Goal: Task Accomplishment & Management: Use online tool/utility

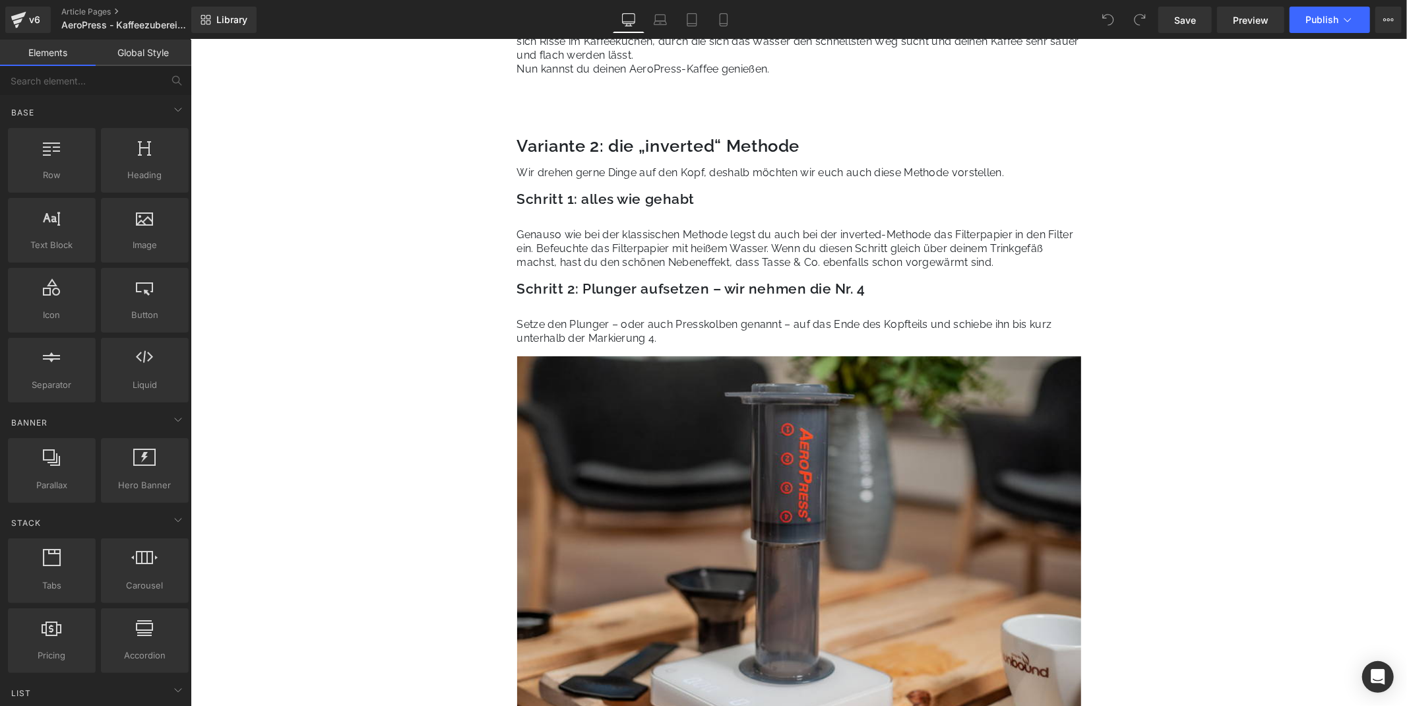
scroll to position [3737, 0]
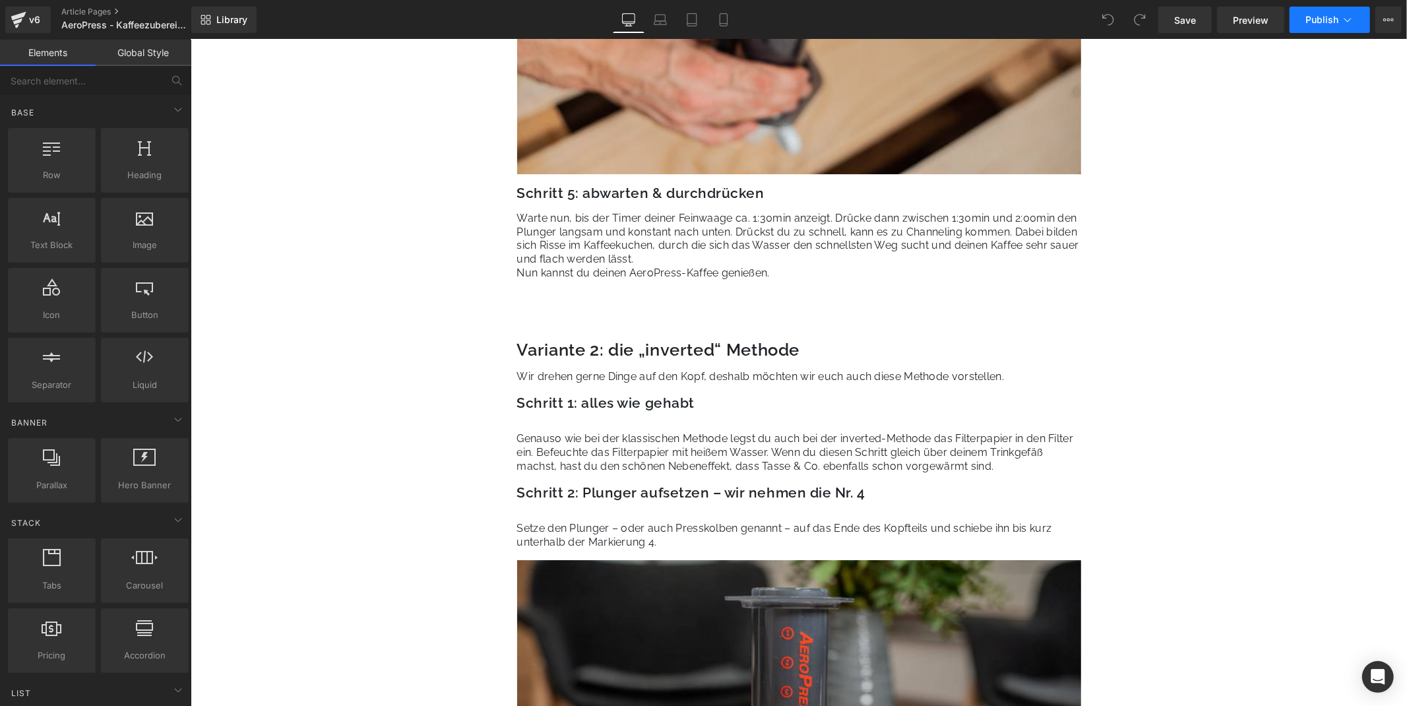
click at [1311, 30] on button "Publish" at bounding box center [1329, 20] width 80 height 26
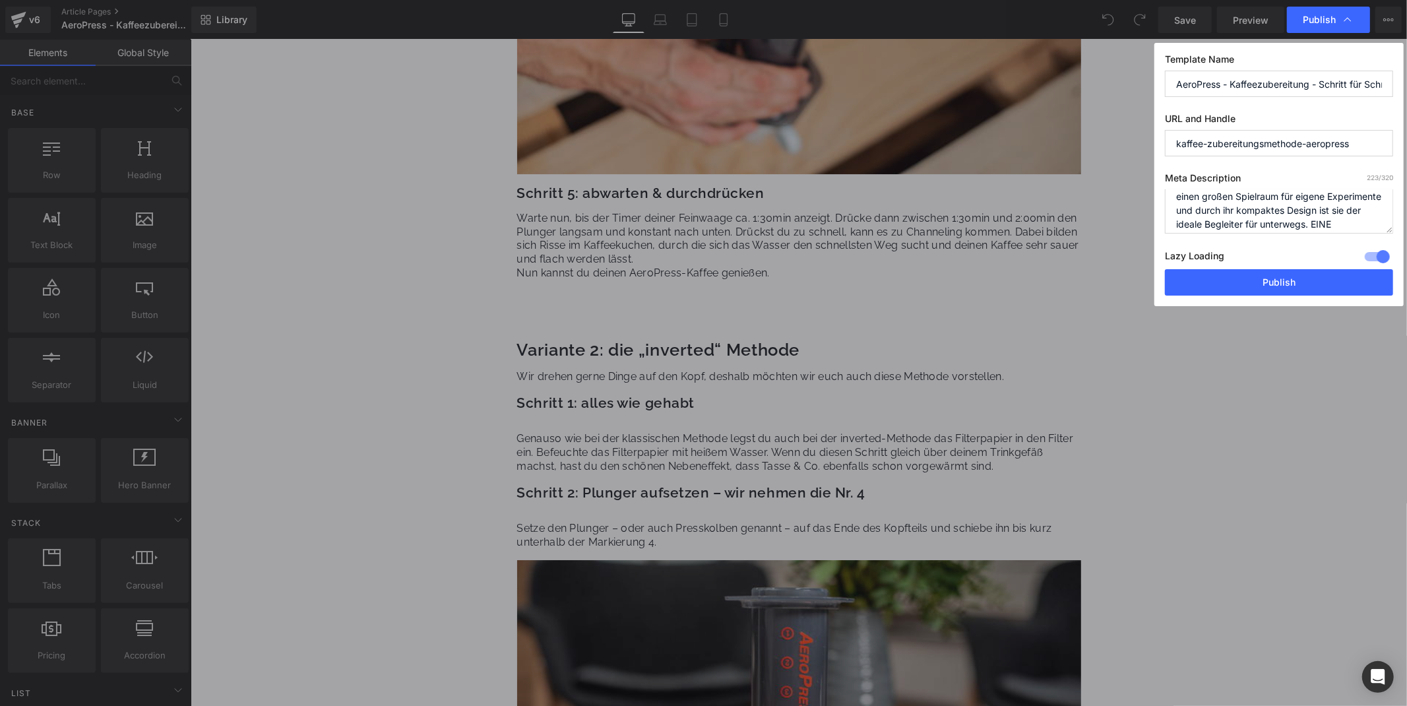
scroll to position [55, 0]
click at [1273, 289] on button "Publish" at bounding box center [1279, 282] width 228 height 26
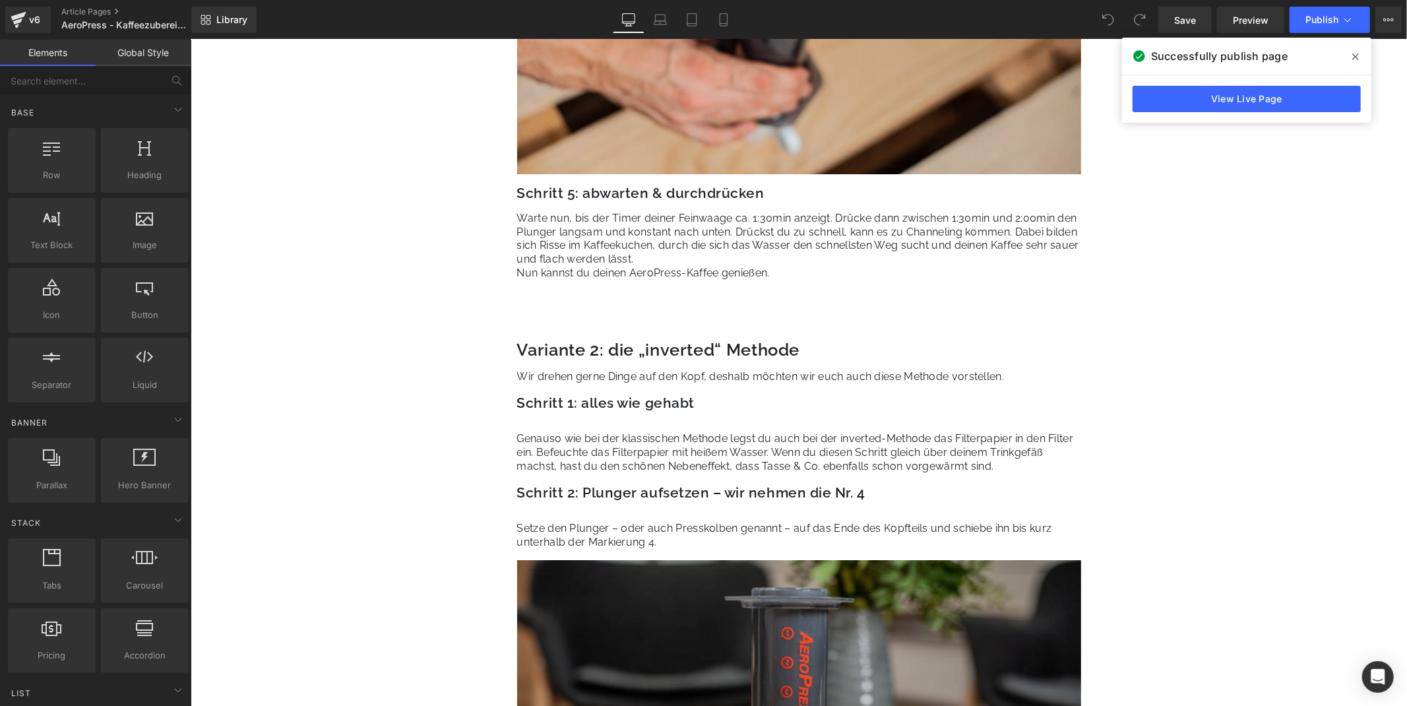
click at [1353, 51] on icon at bounding box center [1355, 56] width 7 height 11
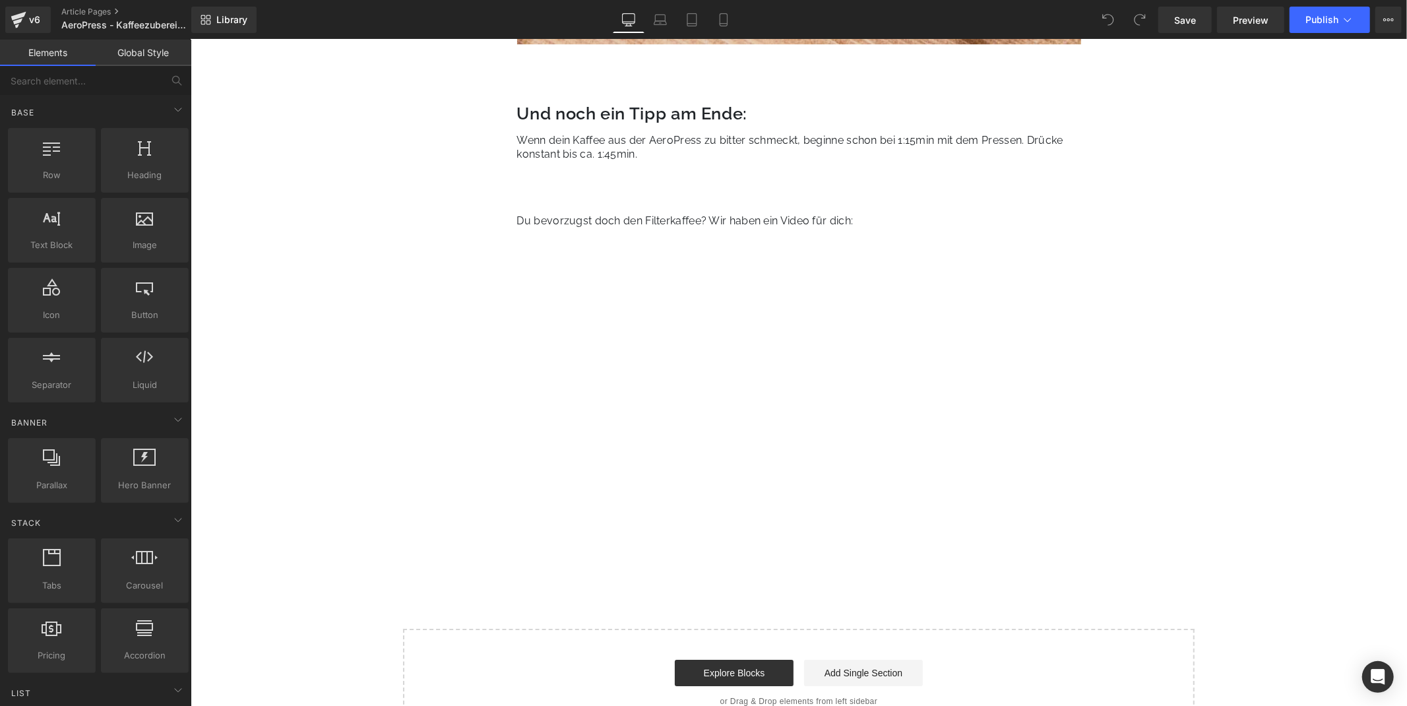
scroll to position [7107, 0]
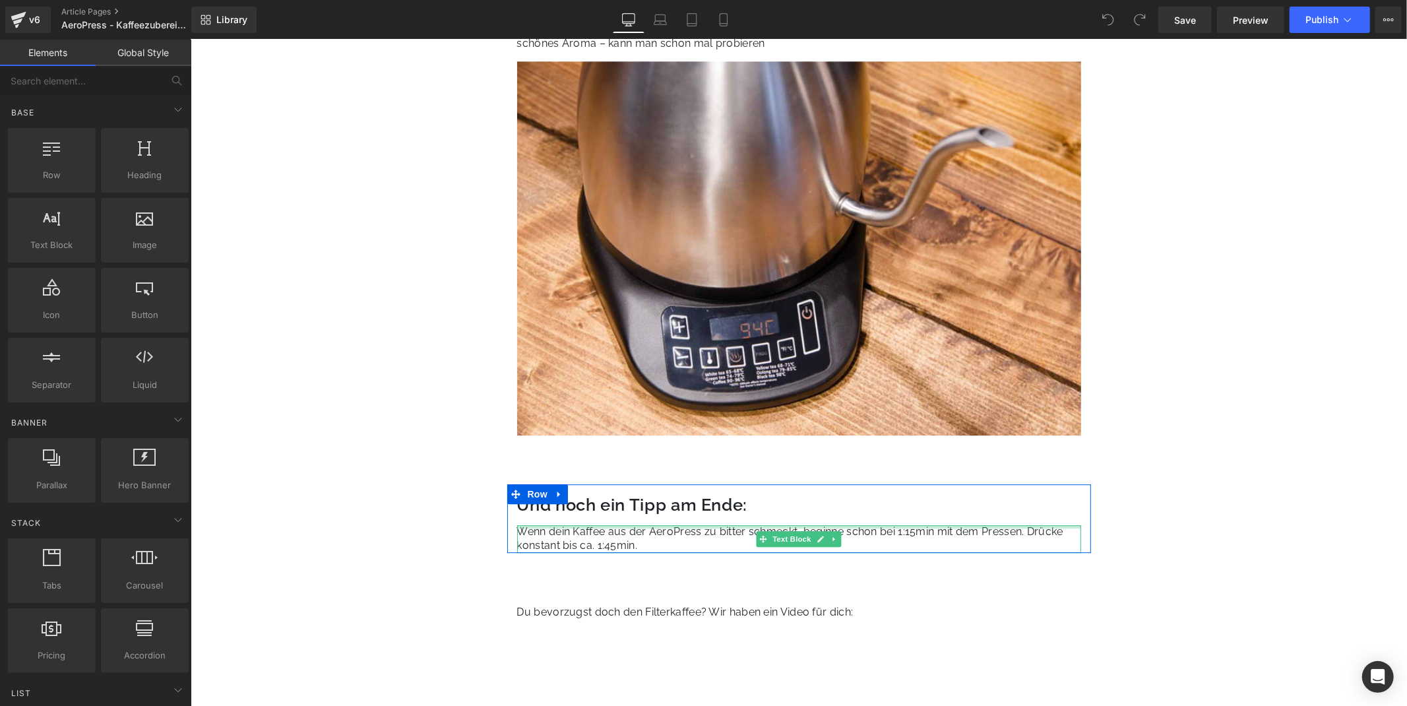
click at [671, 526] on div at bounding box center [798, 525] width 564 height 3
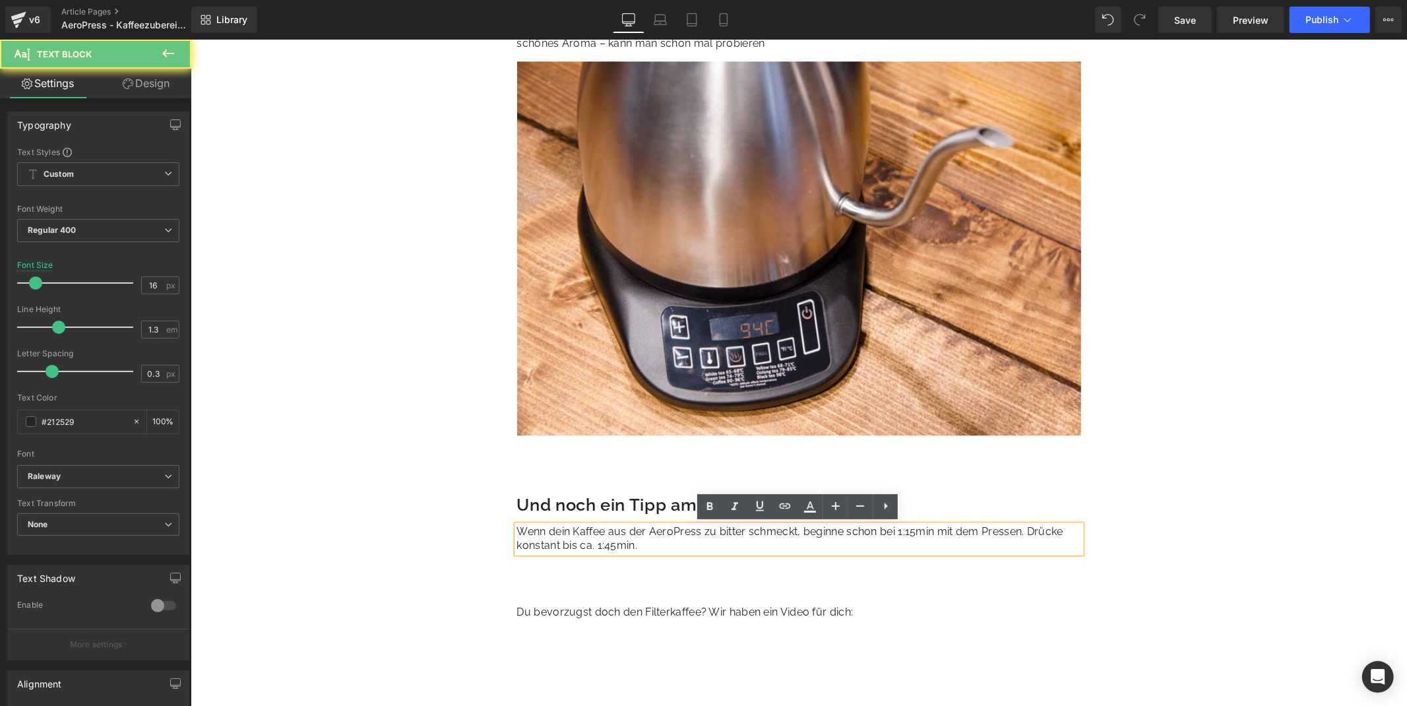
click at [652, 543] on p "Wenn dein Kaffee aus der AeroPress zu bitter schmeckt, beginne schon bei 1:15mi…" at bounding box center [798, 538] width 564 height 28
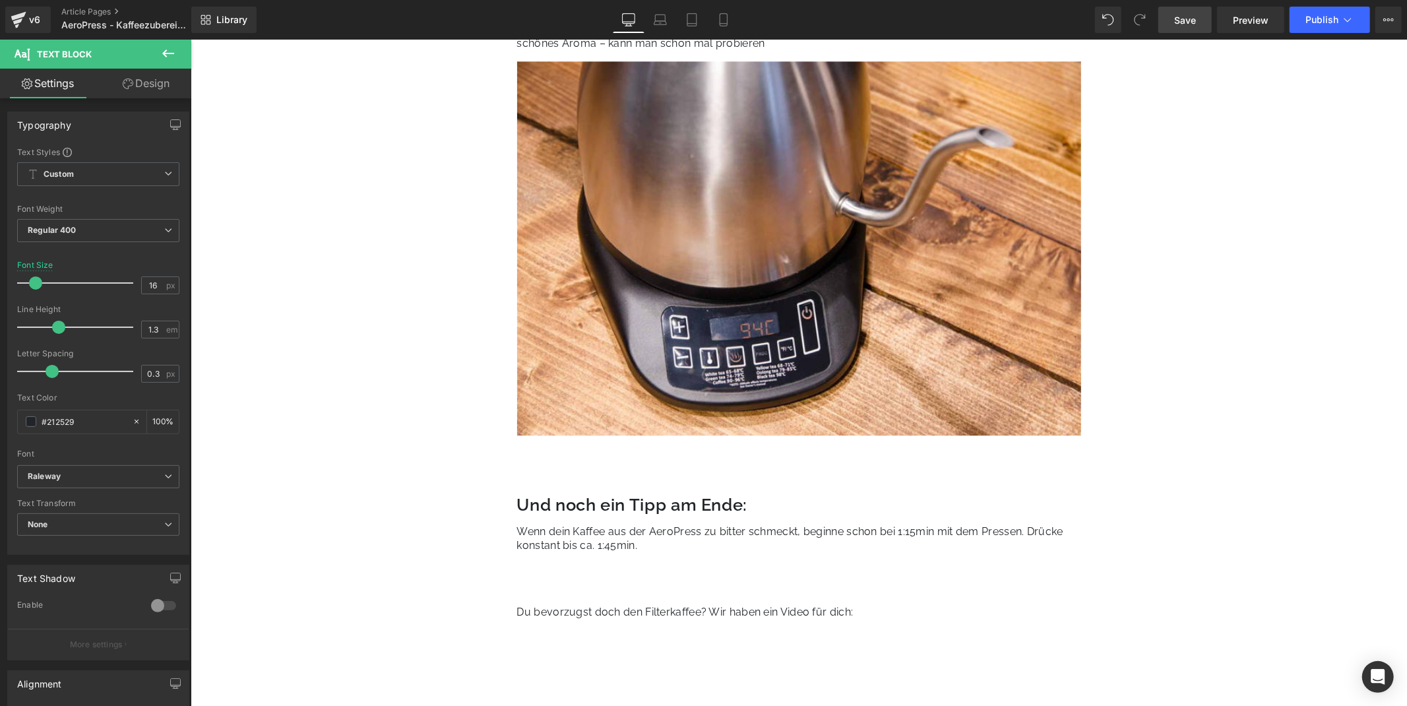
click at [1184, 20] on span "Save" at bounding box center [1185, 20] width 22 height 14
click at [1326, 20] on span "Publish" at bounding box center [1321, 20] width 33 height 11
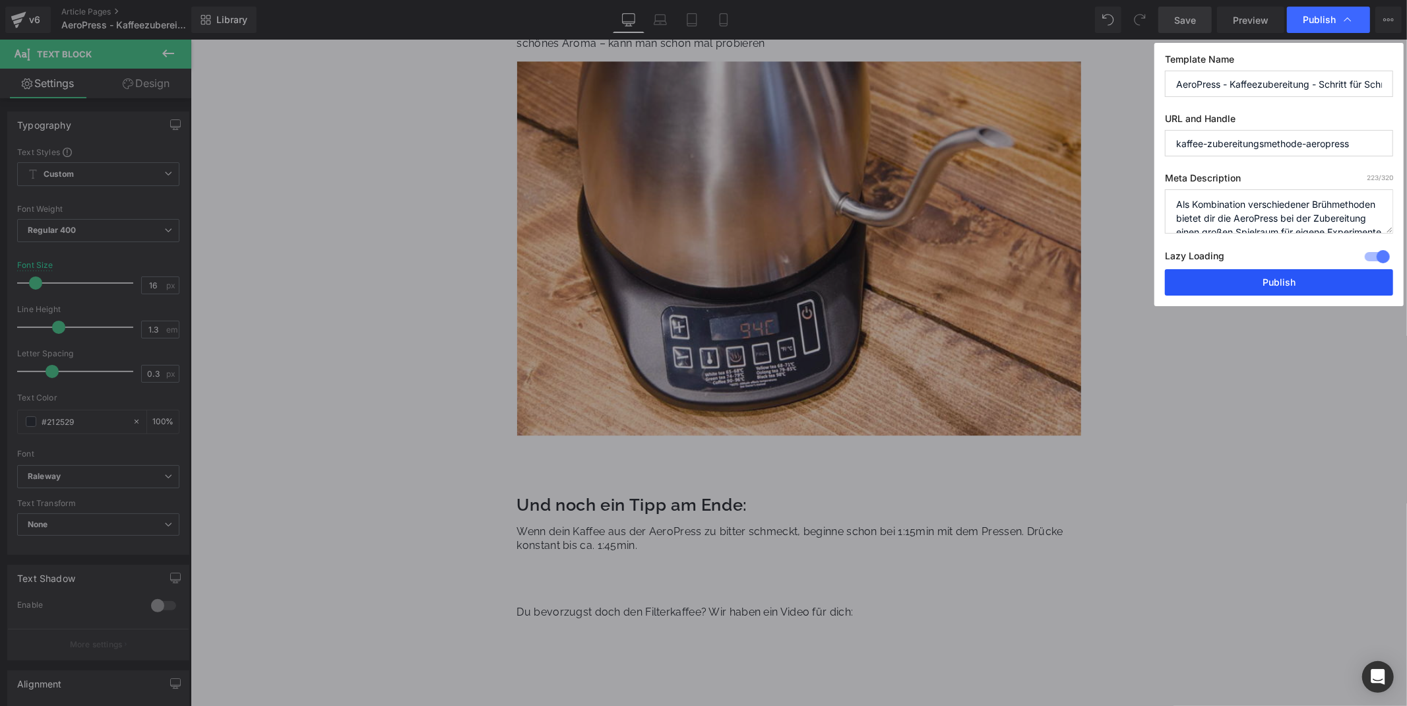
click at [1297, 284] on button "Publish" at bounding box center [1279, 282] width 228 height 26
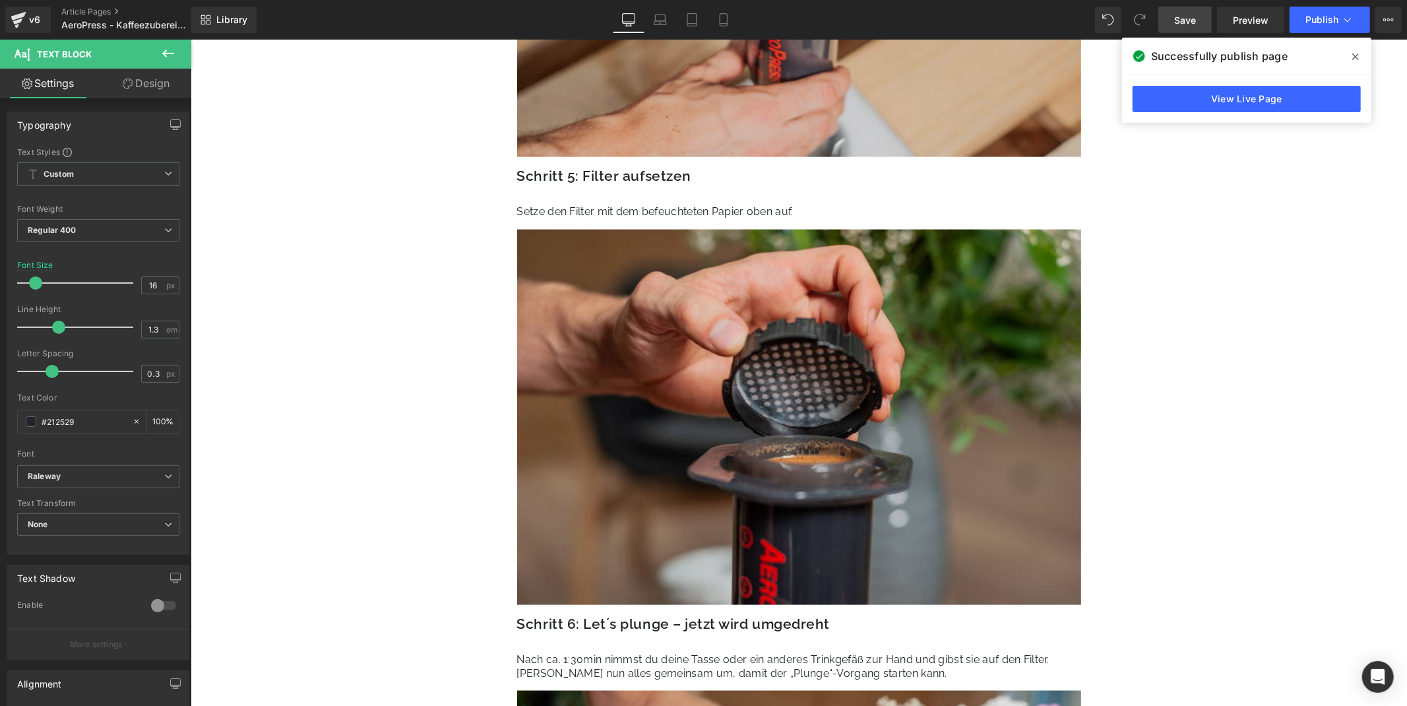
scroll to position [4942, 0]
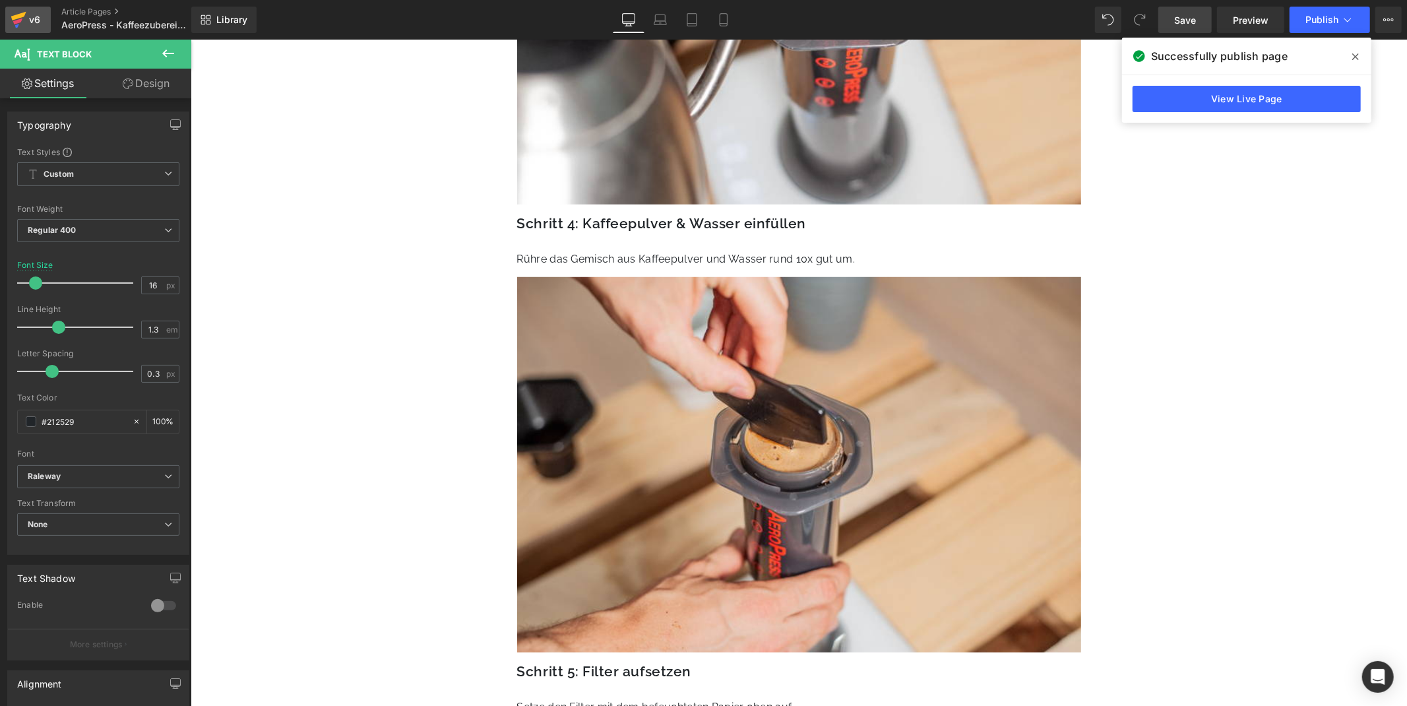
click at [9, 11] on link "v6" at bounding box center [28, 20] width 46 height 26
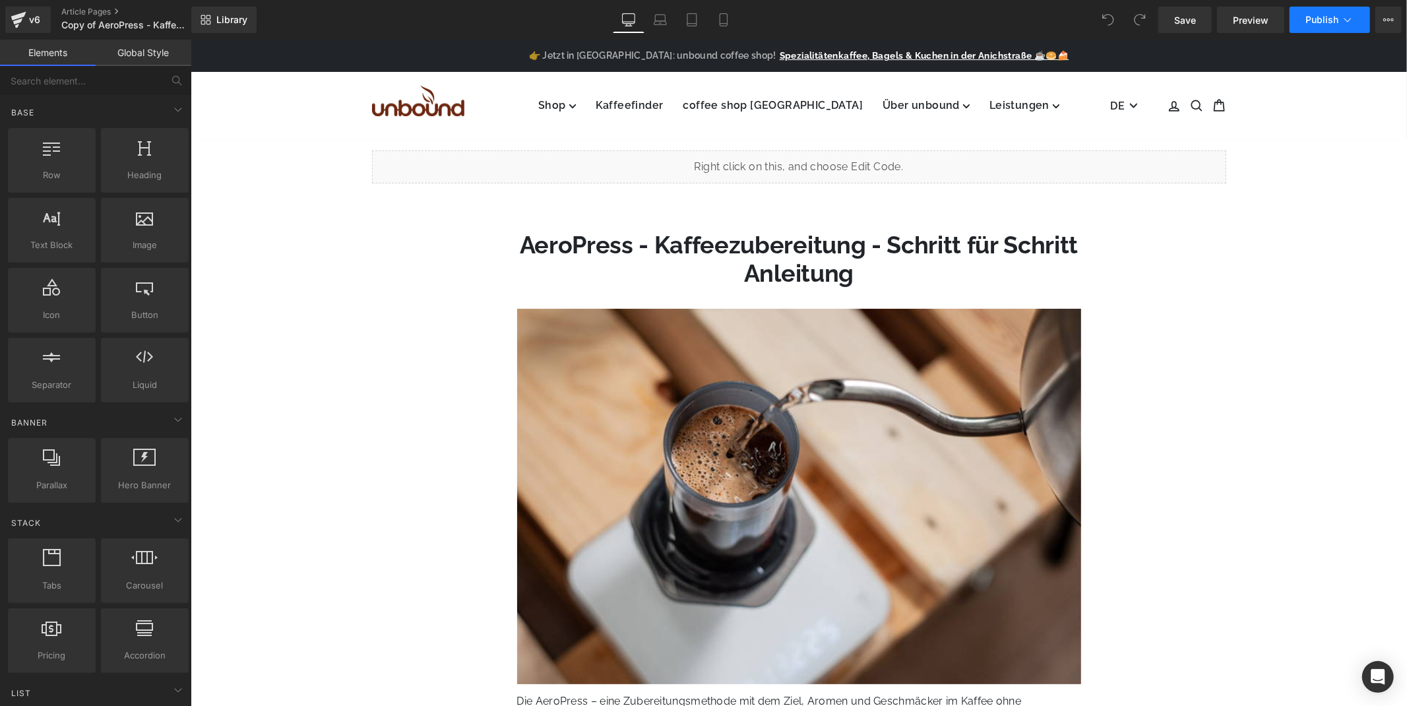
click at [1320, 21] on span "Publish" at bounding box center [1321, 20] width 33 height 11
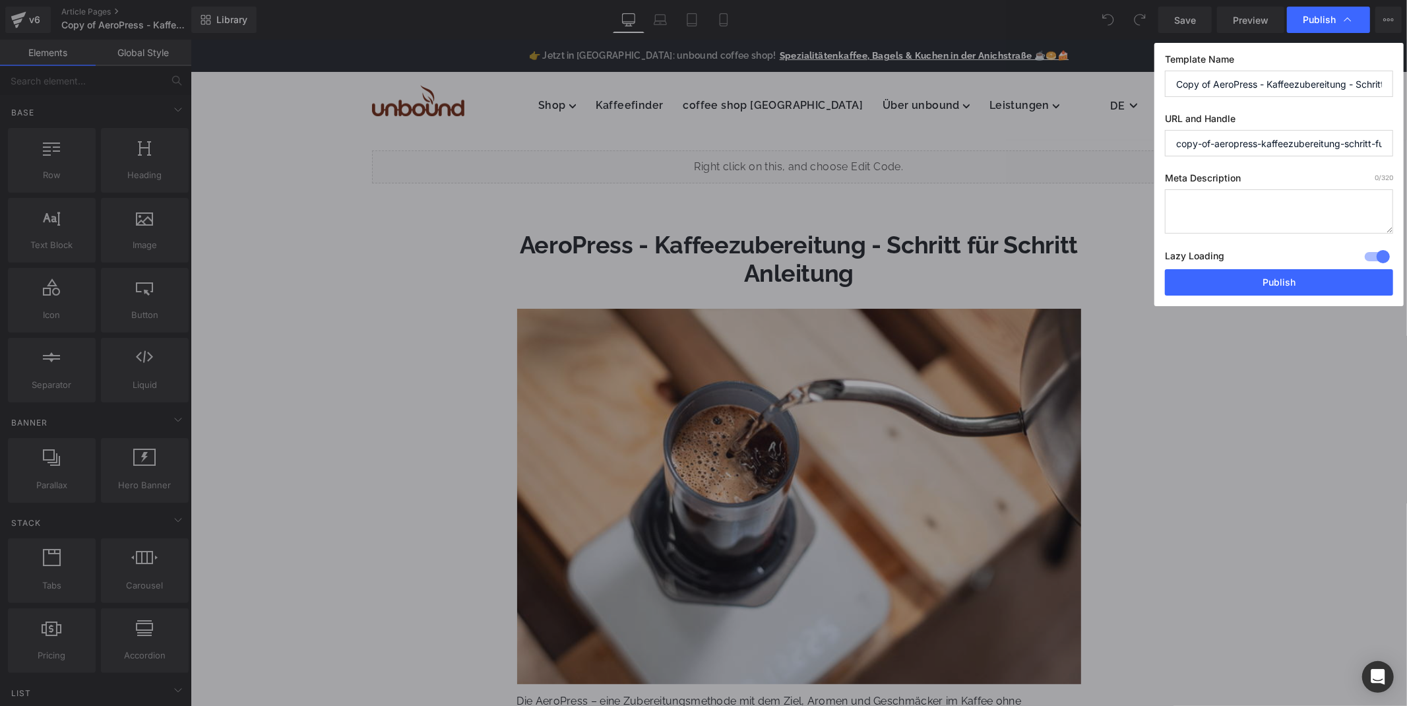
click at [1221, 137] on input "copy-of-aeropress-kaffeezubereitung-schritt-fur-schritt-anleitung" at bounding box center [1279, 143] width 228 height 26
click at [1260, 87] on input "Copy of AeroPress - Kaffeezubereitung - Schritt für Schritt Anleitung" at bounding box center [1279, 84] width 228 height 26
drag, startPoint x: 1271, startPoint y: 81, endPoint x: 1251, endPoint y: 80, distance: 20.5
click at [1251, 80] on input "Copy of AeroPress - Kaffeezubereitung - Schritt für Schritt Anleitung" at bounding box center [1279, 84] width 228 height 26
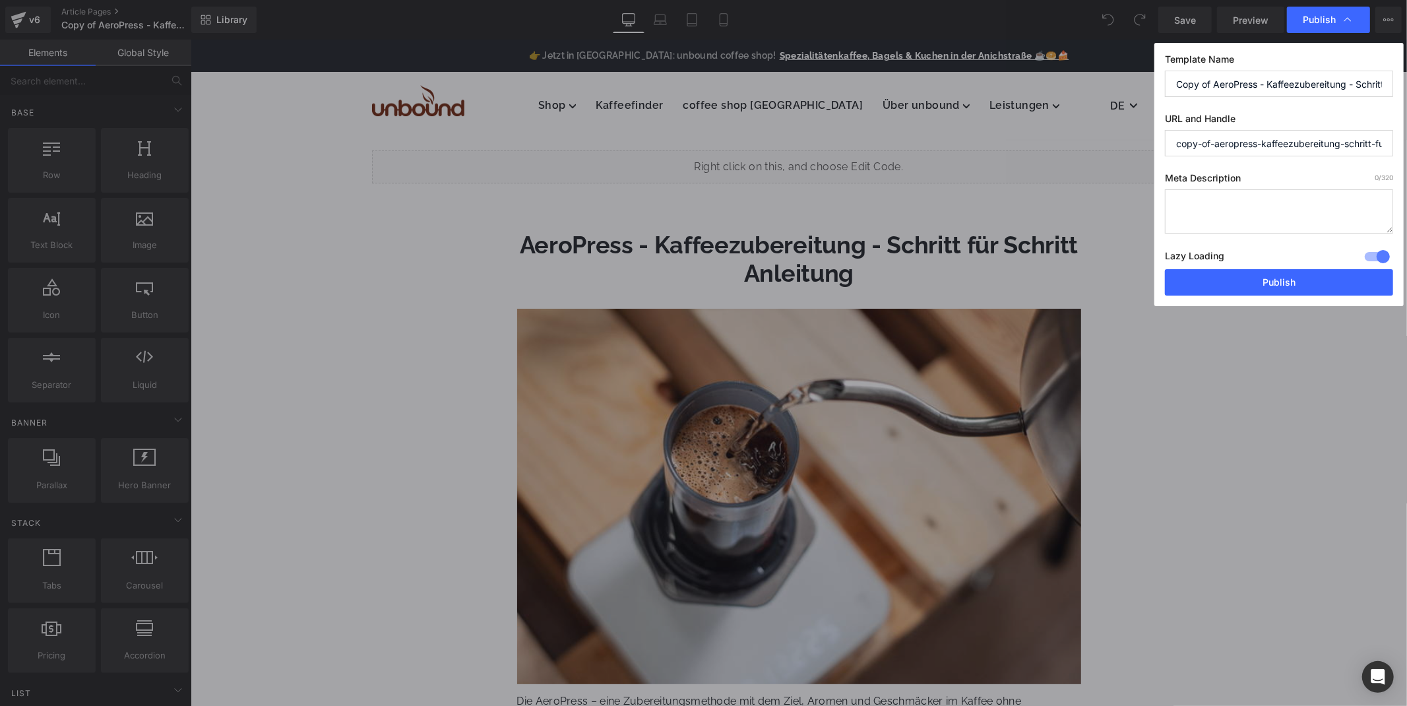
drag, startPoint x: 1217, startPoint y: 86, endPoint x: 1148, endPoint y: 82, distance: 70.0
click at [1148, 82] on div "Publish Template Name Copy of AeroPress - Kaffeezubereitung - Schritt für Schri…" at bounding box center [703, 353] width 1407 height 706
click at [1235, 80] on input "Copy of AeroPress - Kaffeezubereitung - Schritt für Schritt Anleitung" at bounding box center [1279, 84] width 228 height 26
drag, startPoint x: 1214, startPoint y: 84, endPoint x: 1159, endPoint y: 87, distance: 55.5
click at [1161, 86] on div "Template Name Copy of AeroPress - Kaffeezubereitung - Schritt für Schritt Anlei…" at bounding box center [1278, 174] width 249 height 263
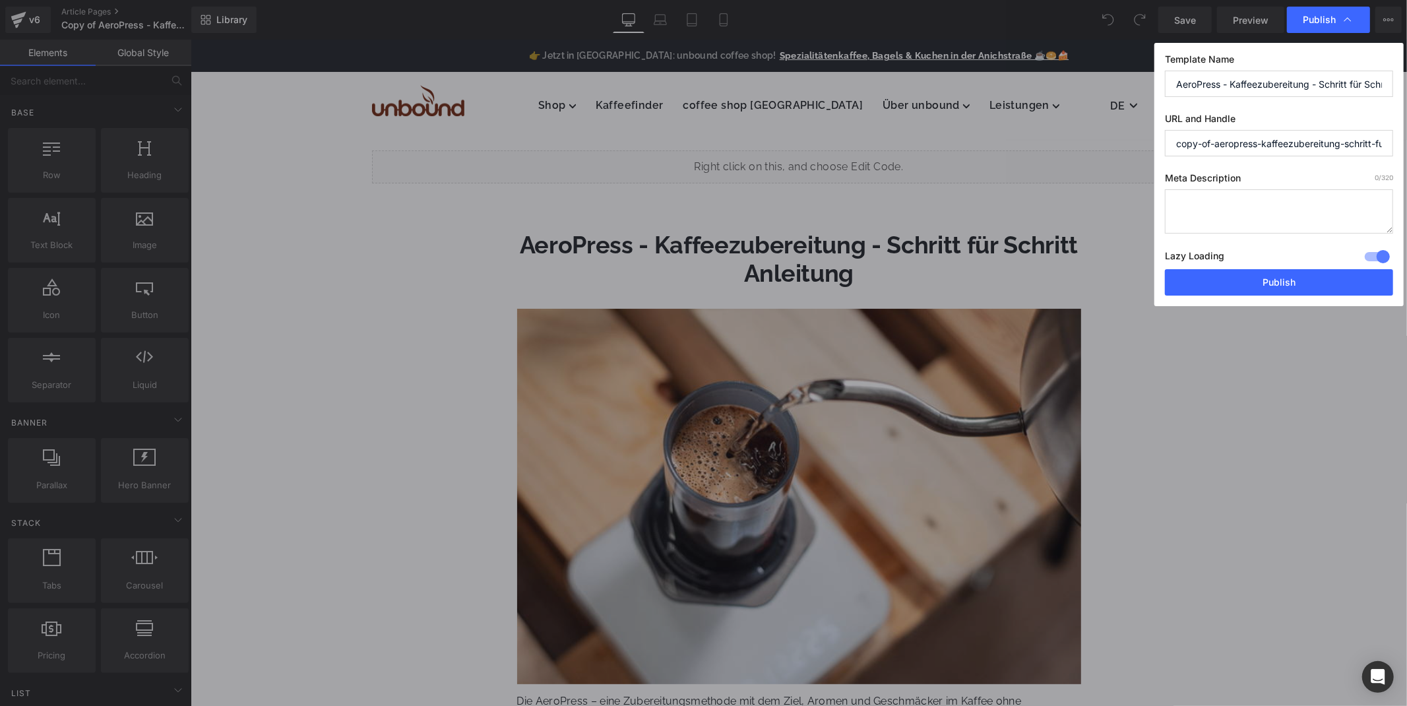
type input "AeroPress - Kaffeezubereitung - Schritt für Schritt Anleitung"
drag, startPoint x: 1216, startPoint y: 145, endPoint x: 1133, endPoint y: 144, distance: 83.1
click at [1133, 144] on div "Publish Template Name AeroPress - Kaffeezubereitung - Schritt für Schritt Anlei…" at bounding box center [703, 353] width 1407 height 706
drag, startPoint x: 1240, startPoint y: 140, endPoint x: 1402, endPoint y: 139, distance: 161.6
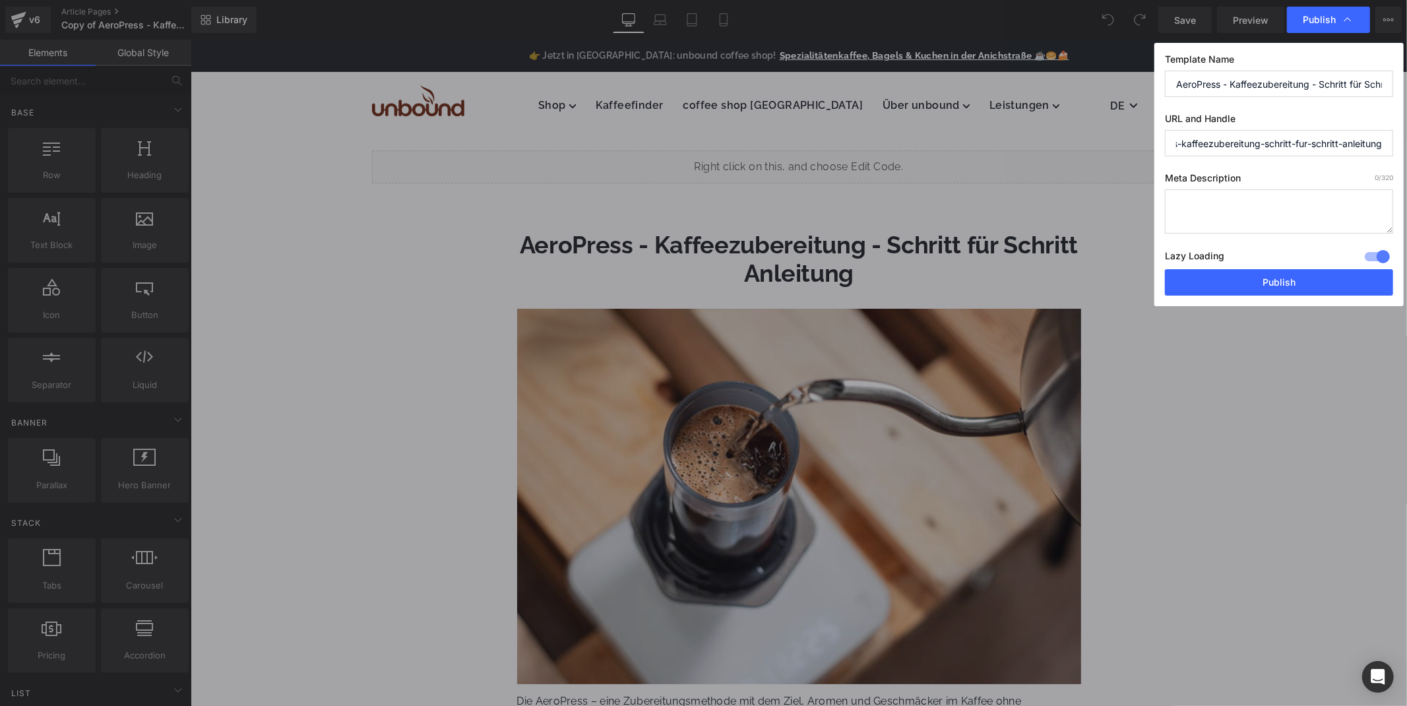
click at [1402, 139] on div "Template Name AeroPress - Kaffeezubereitung - Schritt für Schritt Anleitung URL…" at bounding box center [1278, 174] width 249 height 263
type input "aeropress-kaffeezubereitung-schritt-fur-schritt-anleitung"
click at [1330, 82] on input "AeroPress - Kaffeezubereitung - Schritt für Schritt Anleitung" at bounding box center [1279, 84] width 228 height 26
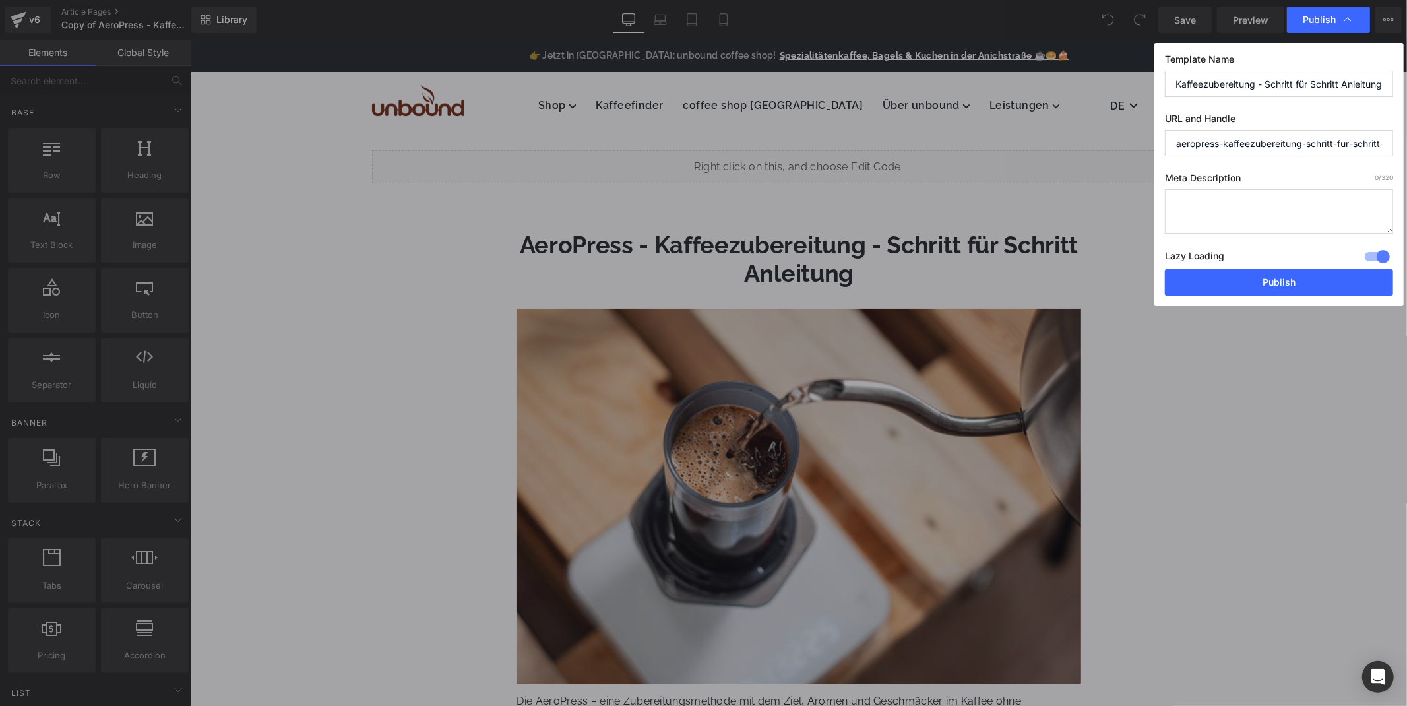
drag, startPoint x: 1332, startPoint y: 83, endPoint x: 1311, endPoint y: 83, distance: 21.1
click at [1311, 83] on input "AeroPress - Kaffeezubereitung - Schritt für Schritt Anleitung" at bounding box center [1279, 84] width 228 height 26
click at [1309, 83] on input "AeroPress - Kaffeezubereitung - Schritt für Schritt Anleitung" at bounding box center [1279, 84] width 228 height 26
click at [1275, 277] on button "Publish" at bounding box center [1279, 282] width 228 height 26
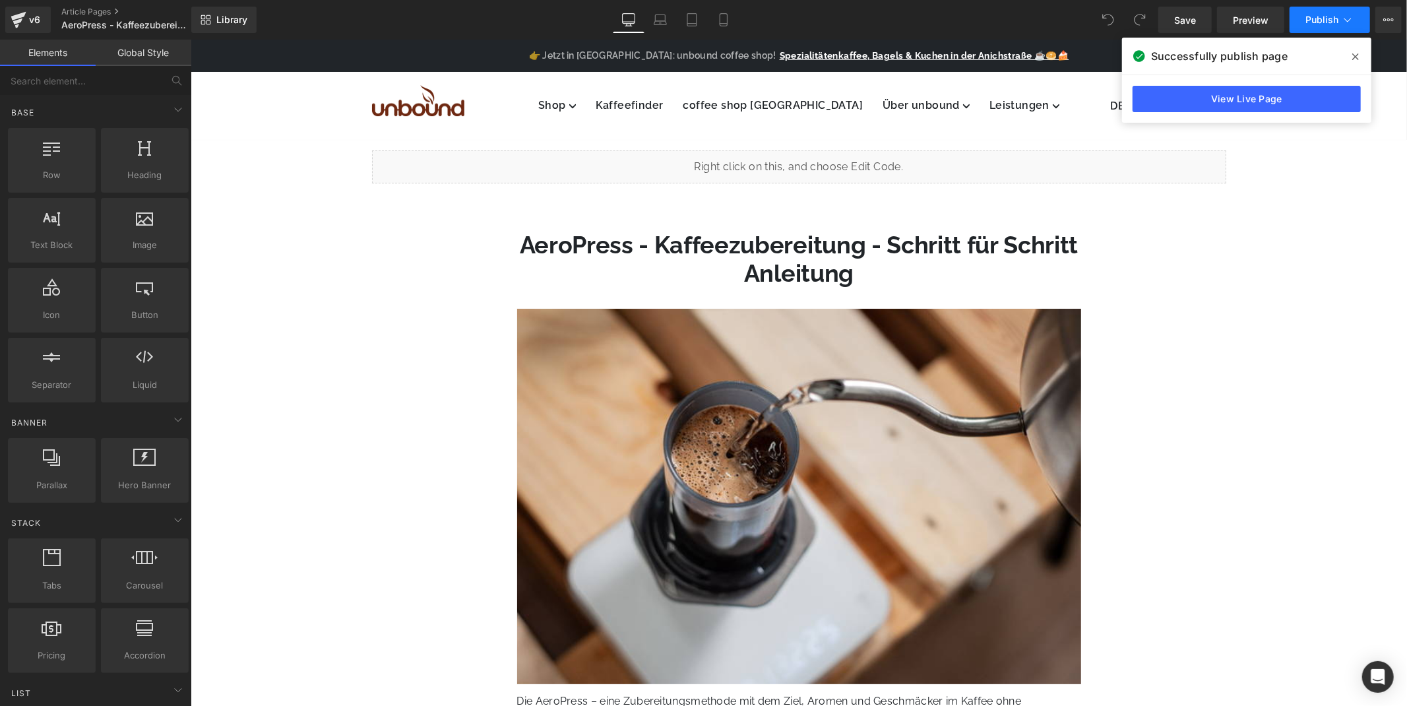
click at [1348, 16] on icon at bounding box center [1347, 19] width 13 height 13
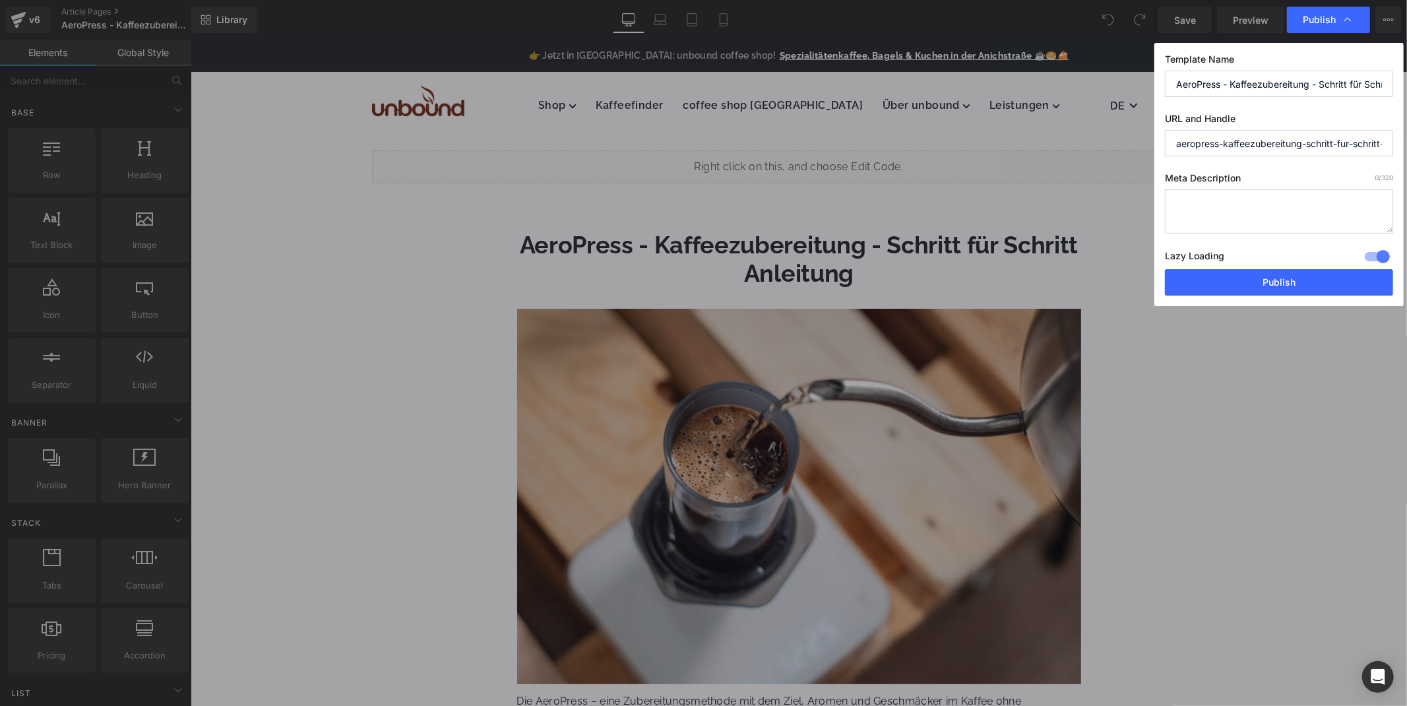
click at [1244, 142] on input "aeropress-kaffeezubereitung-schritt-fur-schritt-anleitung" at bounding box center [1279, 143] width 228 height 26
paste input "kaffee-zubereitungsmethode-aeropress"
type input "kaffee-zubereitungsmethode-aeropress"
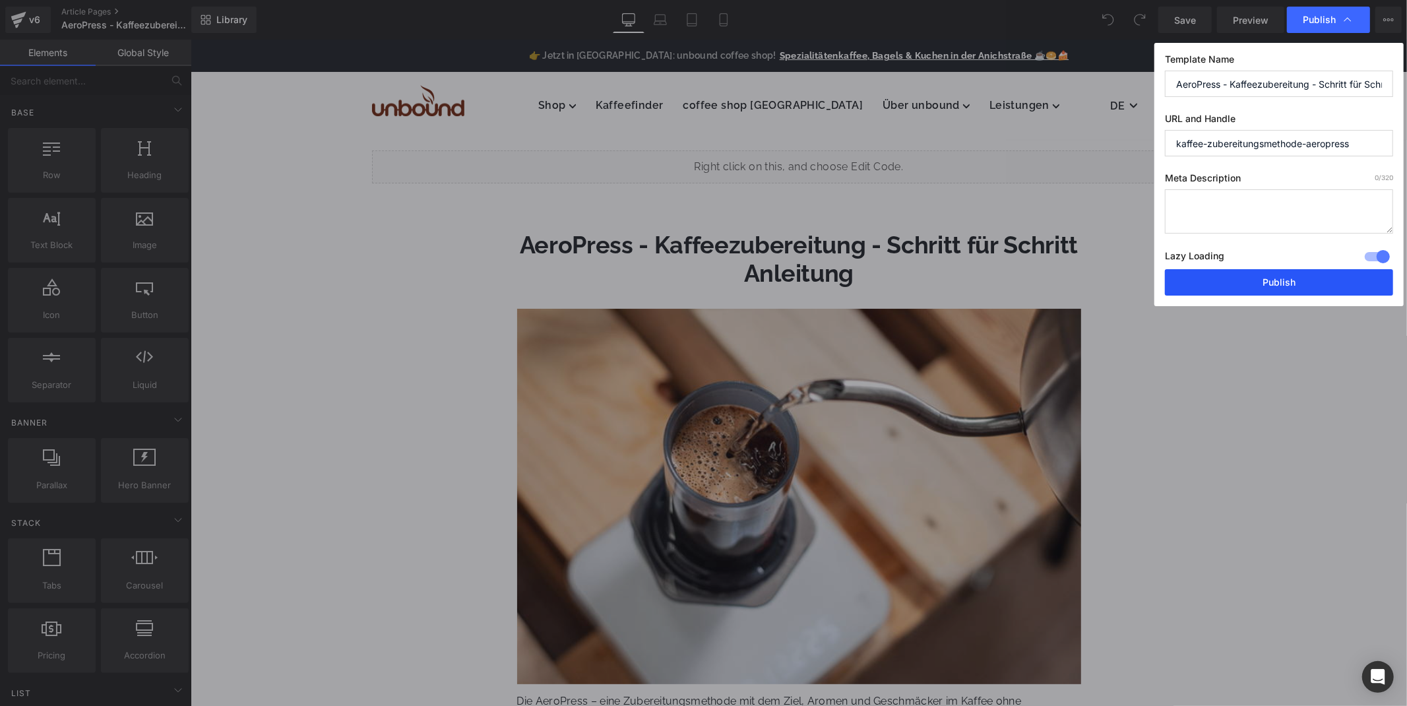
click at [1287, 275] on button "Publish" at bounding box center [1279, 282] width 228 height 26
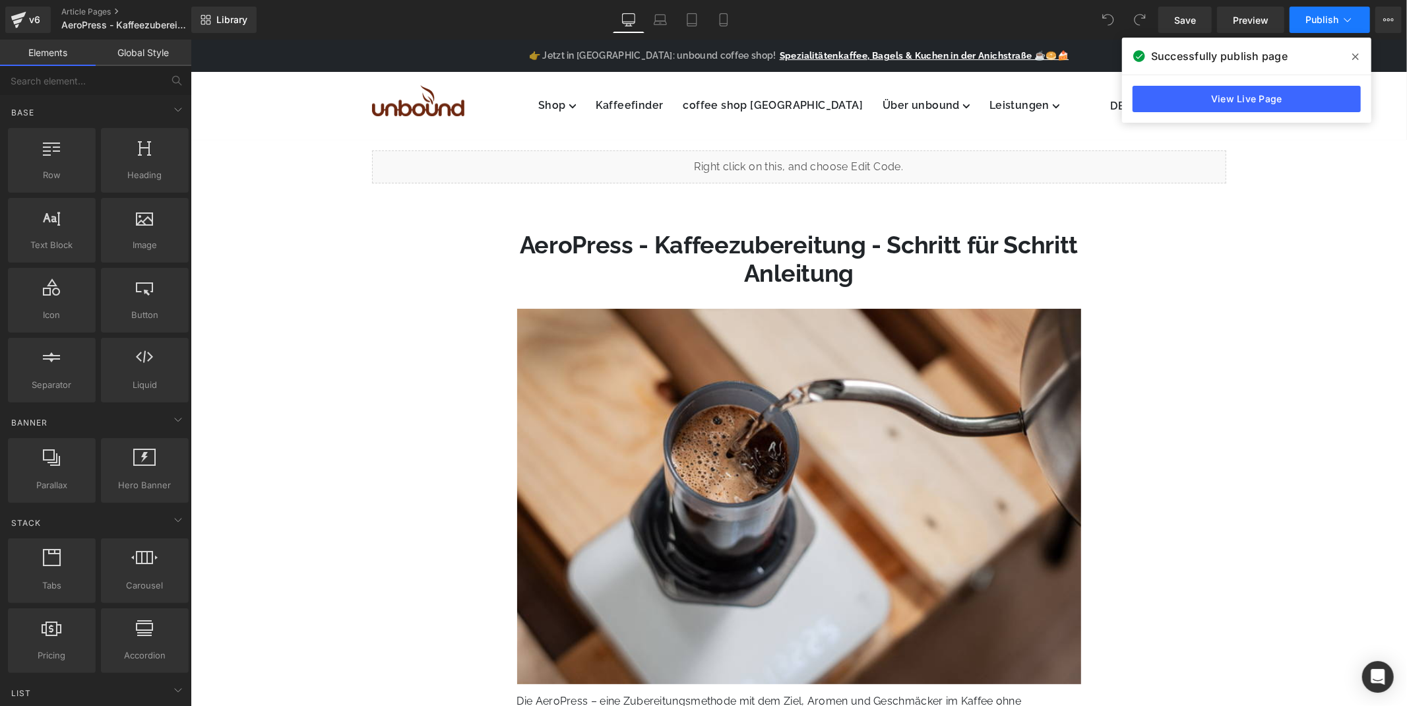
click at [1357, 25] on button "Publish" at bounding box center [1329, 20] width 80 height 26
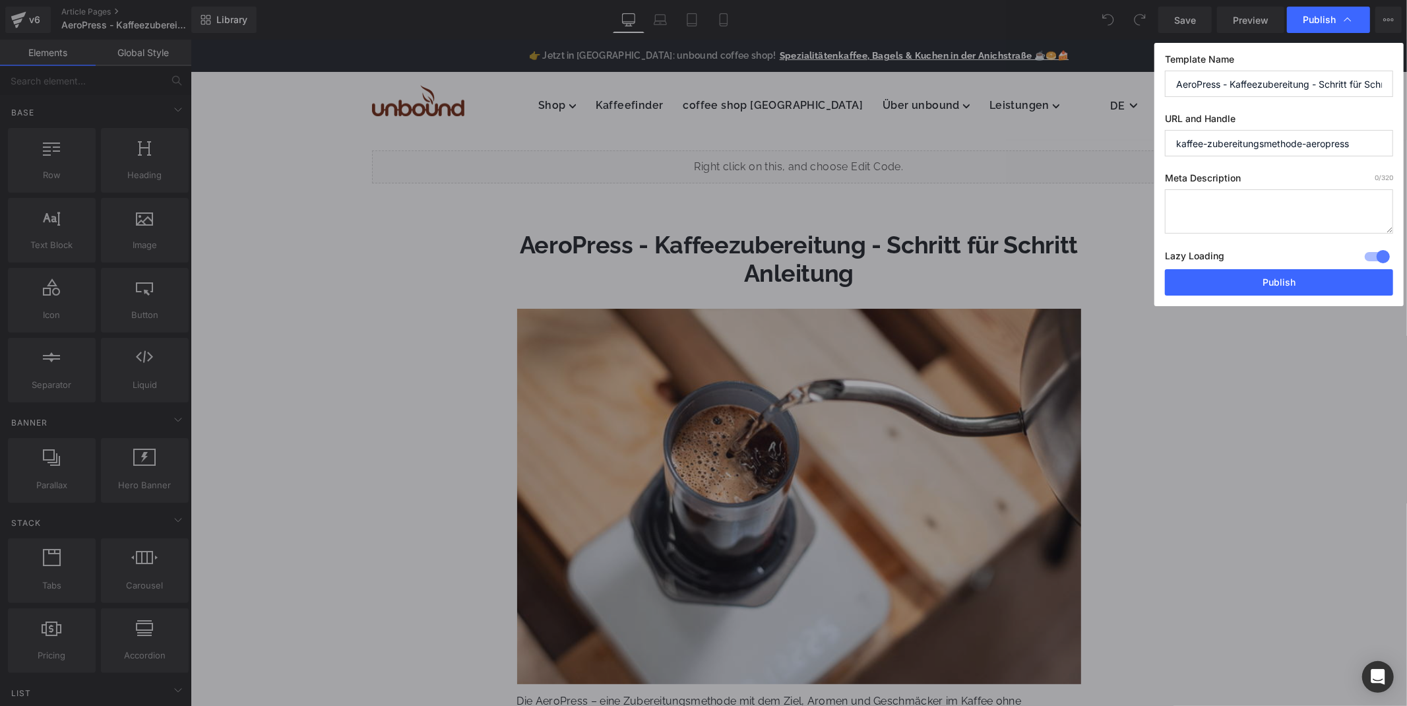
click at [1307, 154] on input "kaffee-zubereitungsmethode-aeropress" at bounding box center [1279, 143] width 228 height 26
click at [1310, 152] on input "kaffee-zubereitungsmethode-aeropress" at bounding box center [1279, 143] width 228 height 26
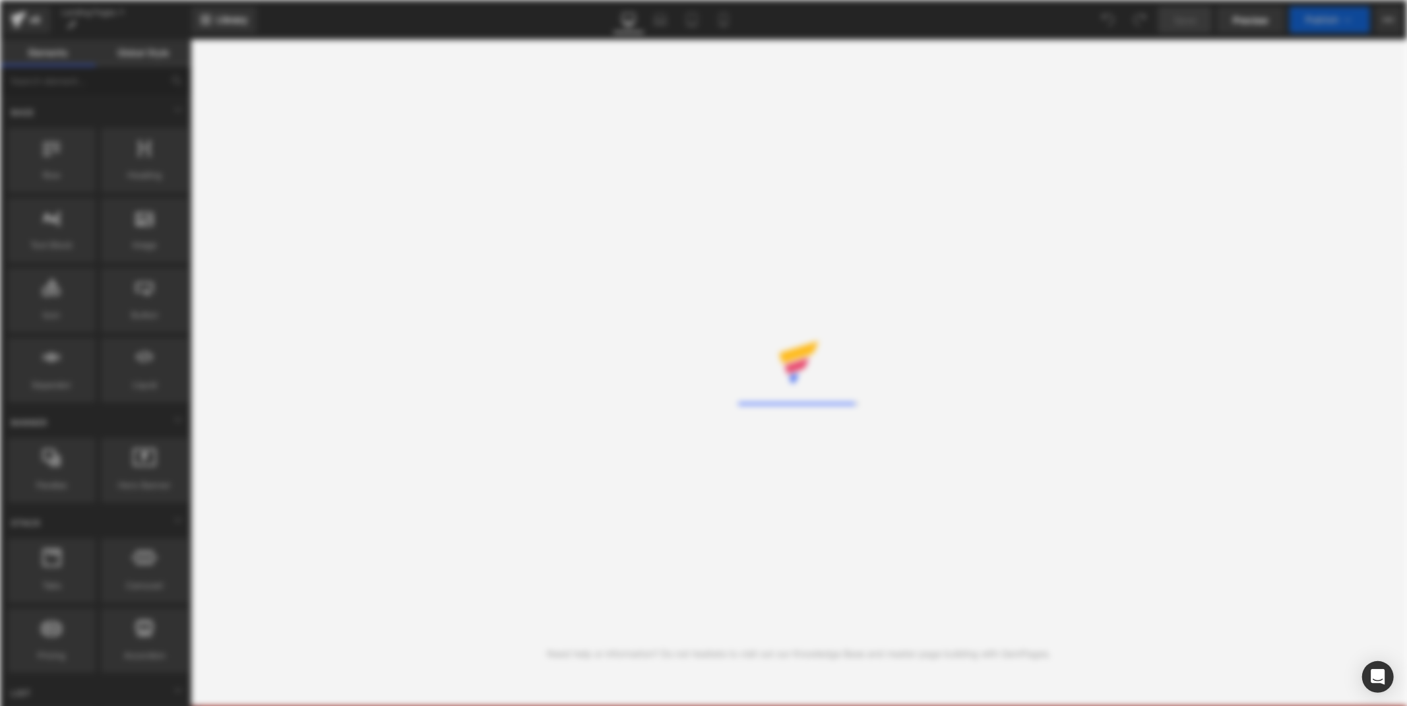
click at [634, 239] on div "Rendering Content" at bounding box center [703, 353] width 1407 height 706
